Goal: Check status: Check status

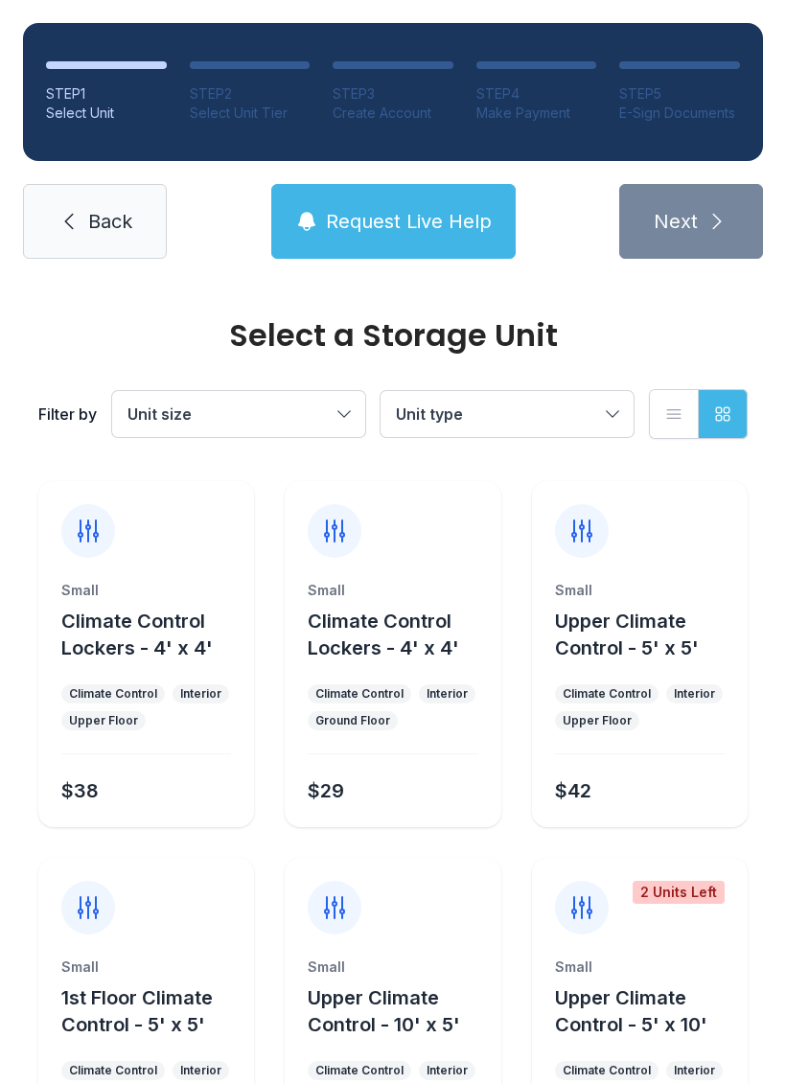
click at [89, 246] on link "Back" at bounding box center [95, 221] width 144 height 75
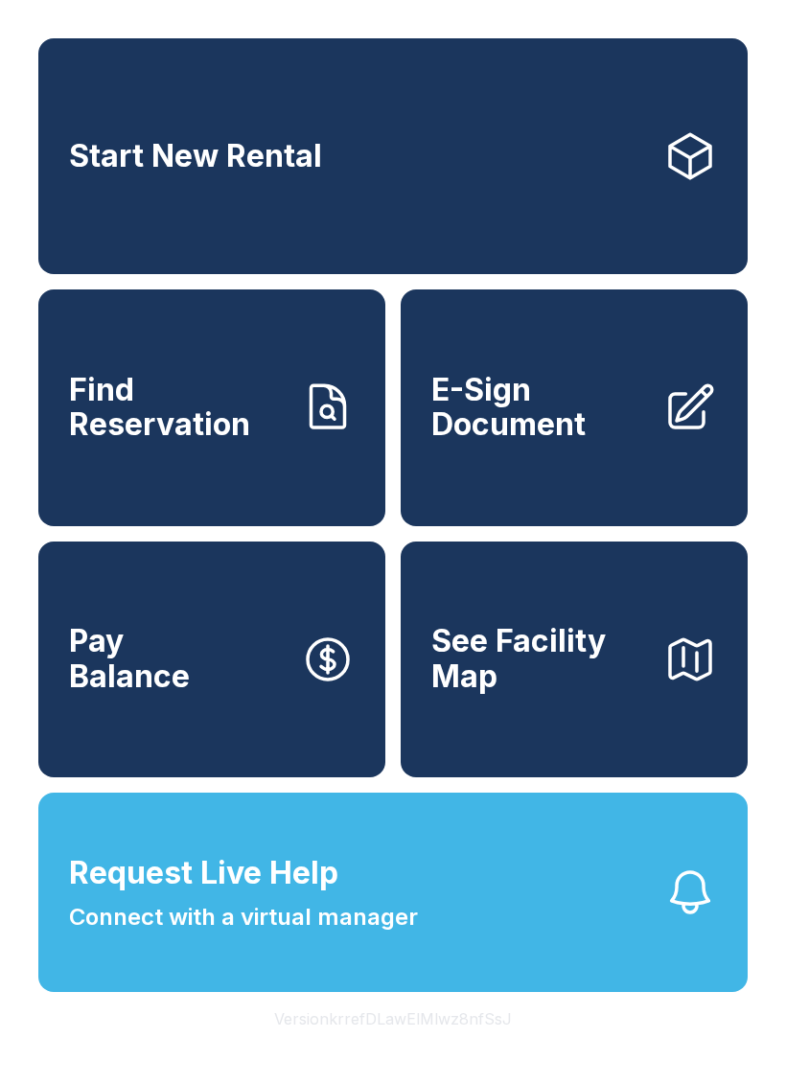
click at [223, 443] on span "Find Reservation" at bounding box center [177, 408] width 217 height 70
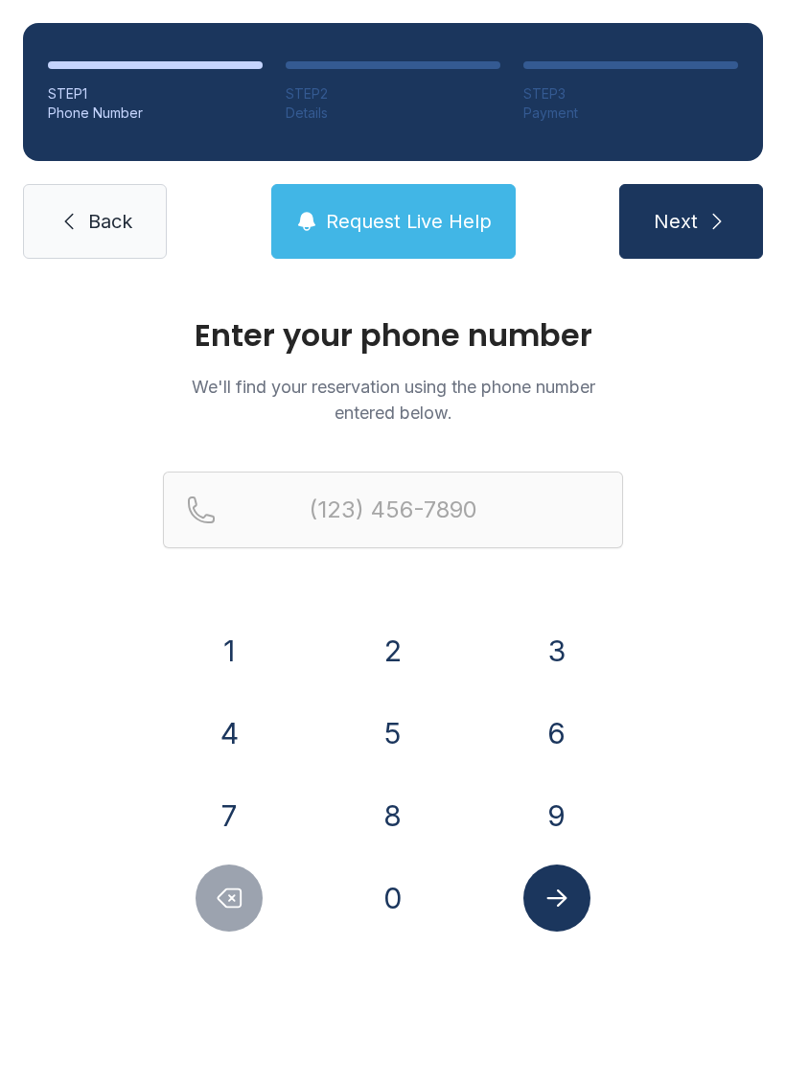
click at [546, 807] on button "9" at bounding box center [556, 815] width 67 height 67
click at [400, 912] on button "0" at bounding box center [392, 898] width 67 height 67
click at [239, 734] on button "4" at bounding box center [229, 733] width 67 height 67
click at [238, 733] on button "4" at bounding box center [229, 733] width 67 height 67
click at [550, 724] on button "6" at bounding box center [556, 733] width 67 height 67
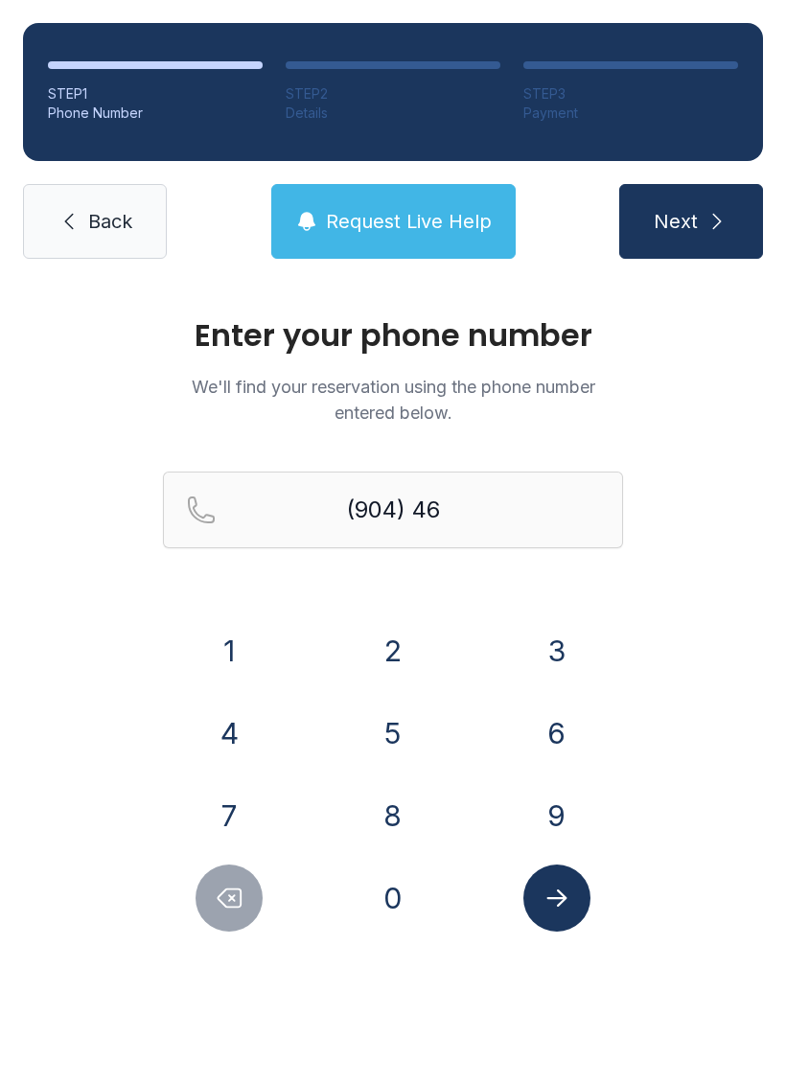
click at [567, 813] on button "9" at bounding box center [556, 815] width 67 height 67
click at [566, 798] on button "9" at bounding box center [556, 815] width 67 height 67
click at [219, 818] on button "7" at bounding box center [229, 815] width 67 height 67
click at [545, 815] on button "9" at bounding box center [556, 815] width 67 height 67
click at [242, 910] on icon "Delete number" at bounding box center [229, 898] width 29 height 29
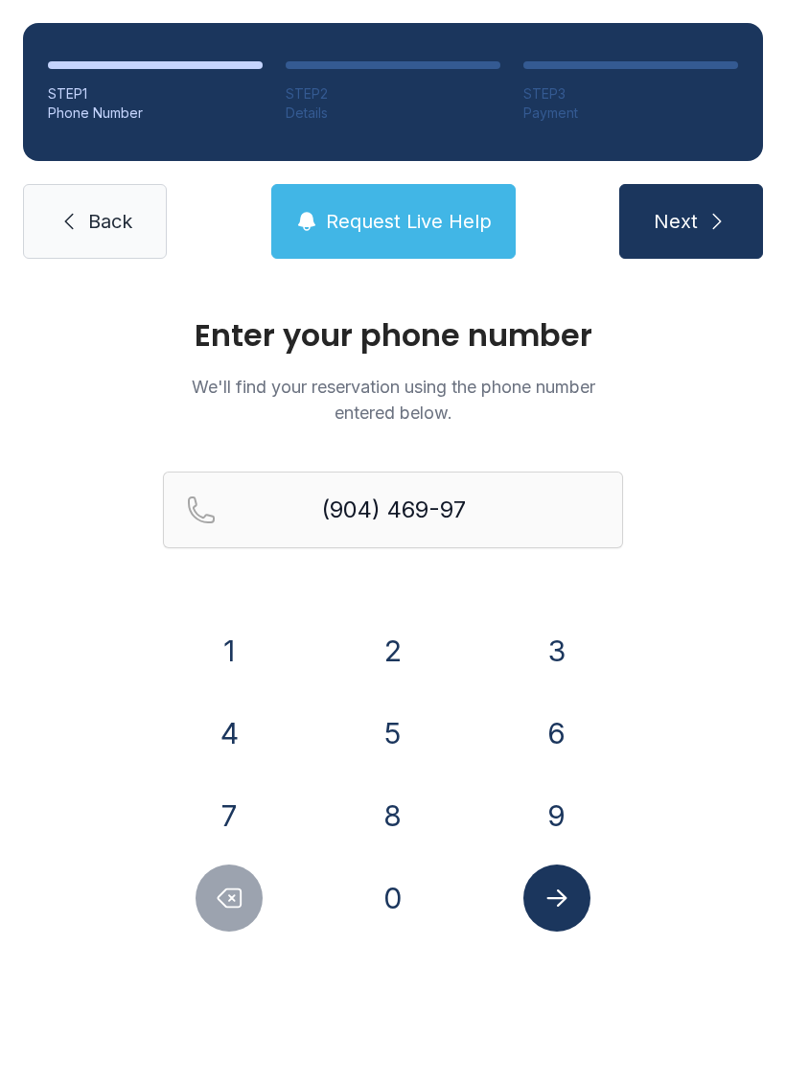
click at [406, 911] on button "0" at bounding box center [392, 898] width 67 height 67
click at [552, 814] on button "9" at bounding box center [556, 815] width 67 height 67
type input "[PHONE_NUMBER]"
click at [563, 894] on icon "Submit lookup form" at bounding box center [556, 897] width 20 height 17
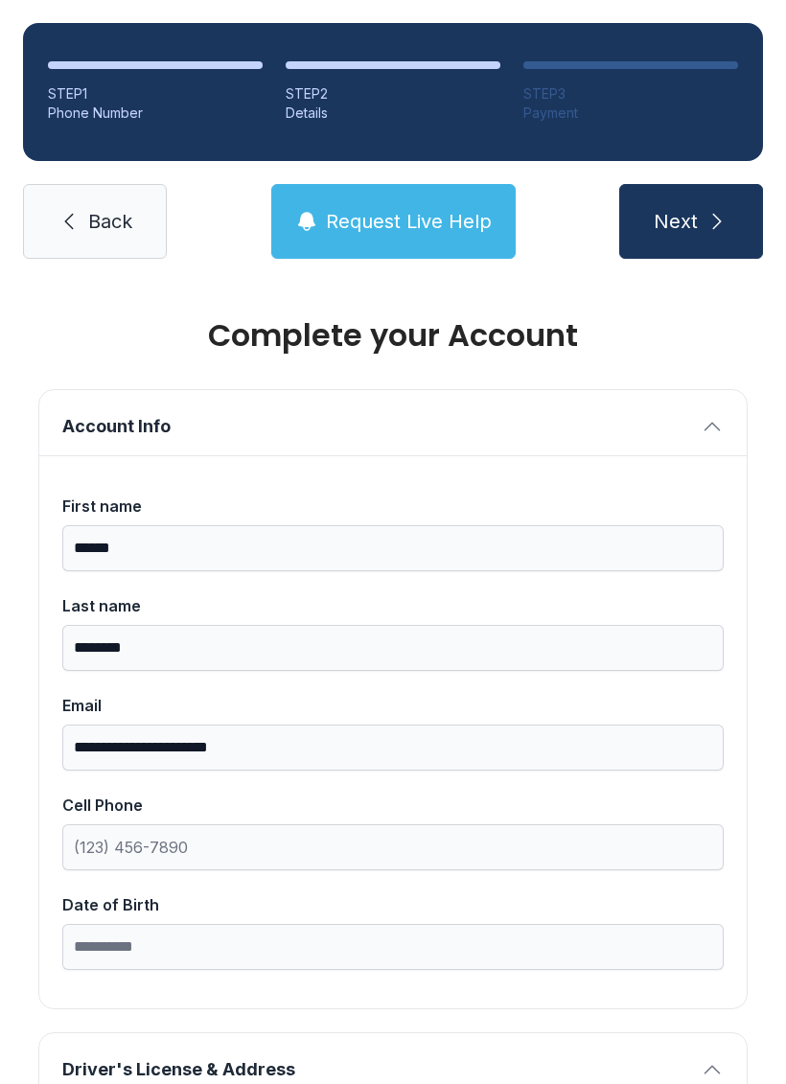
click at [86, 216] on link "Back" at bounding box center [95, 221] width 144 height 75
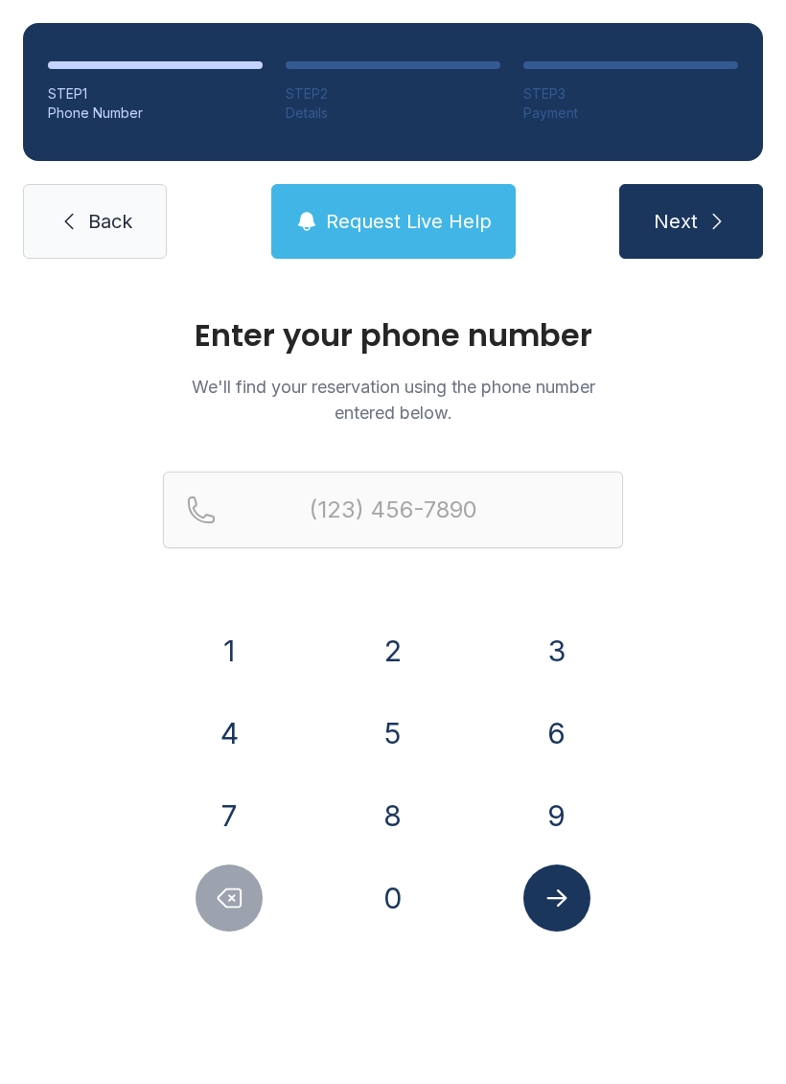
click at [67, 207] on link "Back" at bounding box center [95, 221] width 144 height 75
